Goal: Navigation & Orientation: Find specific page/section

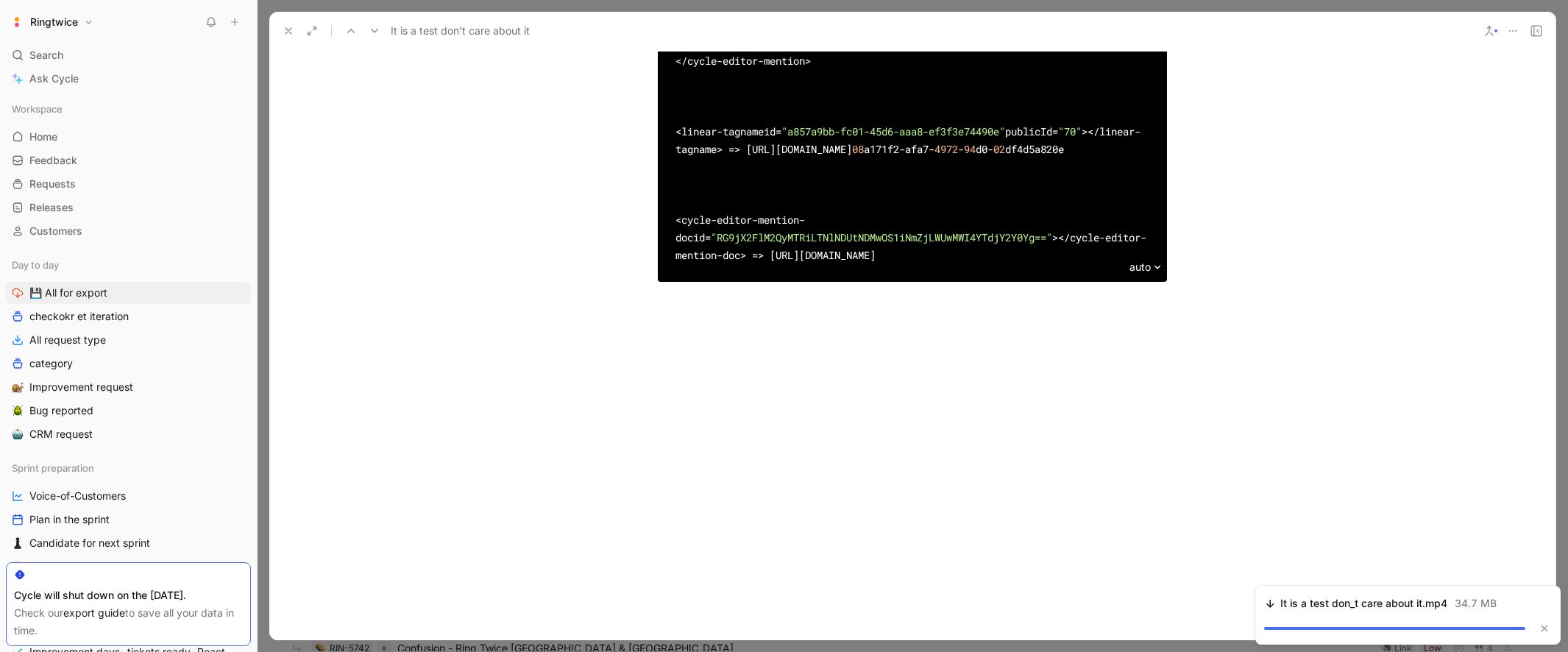
scroll to position [6919, 0]
click at [1547, 631] on icon "button" at bounding box center [1545, 629] width 6 height 6
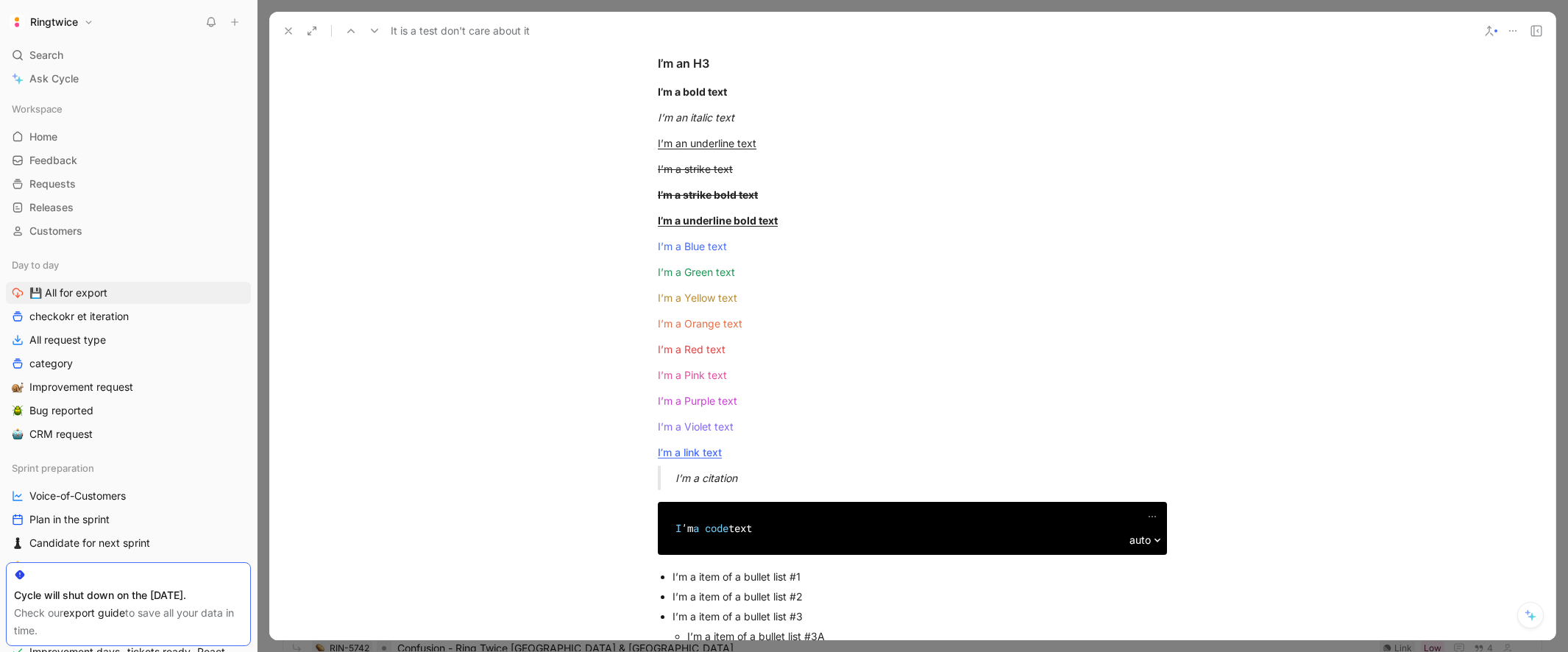
scroll to position [0, 0]
